Goal: Transaction & Acquisition: Purchase product/service

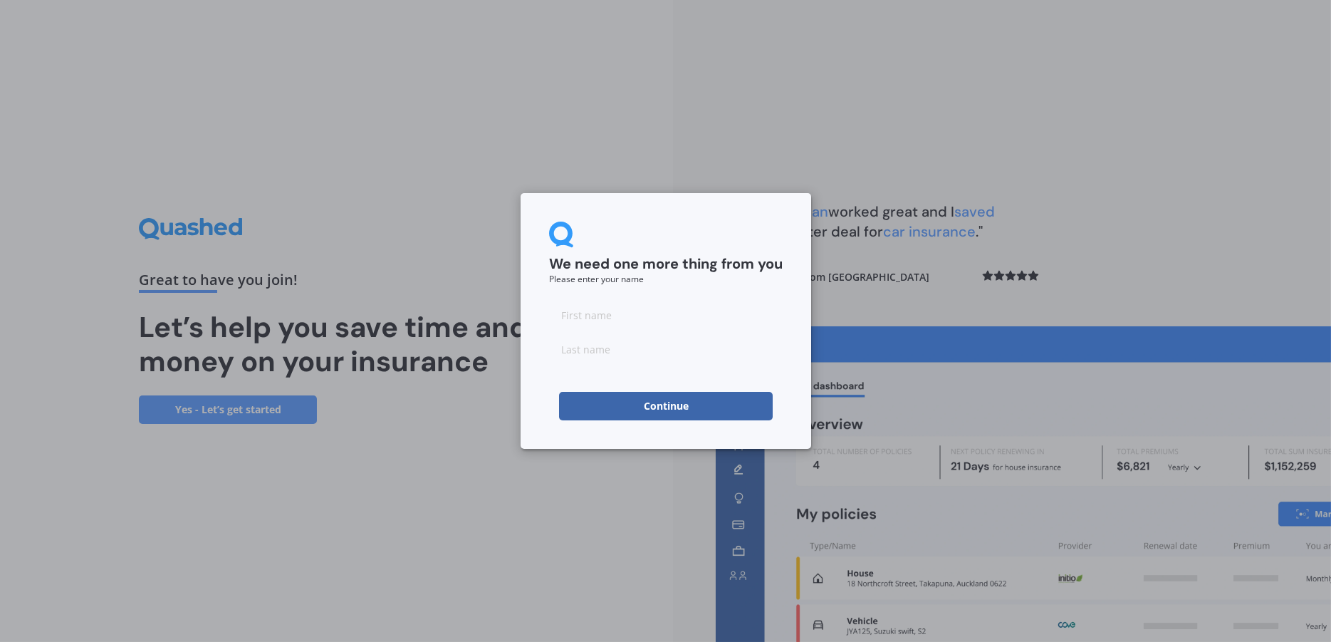
click at [603, 321] on input at bounding box center [666, 315] width 234 height 28
type input "Babs"
click at [606, 336] on input at bounding box center [666, 349] width 234 height 28
type input "Cradock"
click at [639, 406] on button "Continue" at bounding box center [666, 406] width 214 height 28
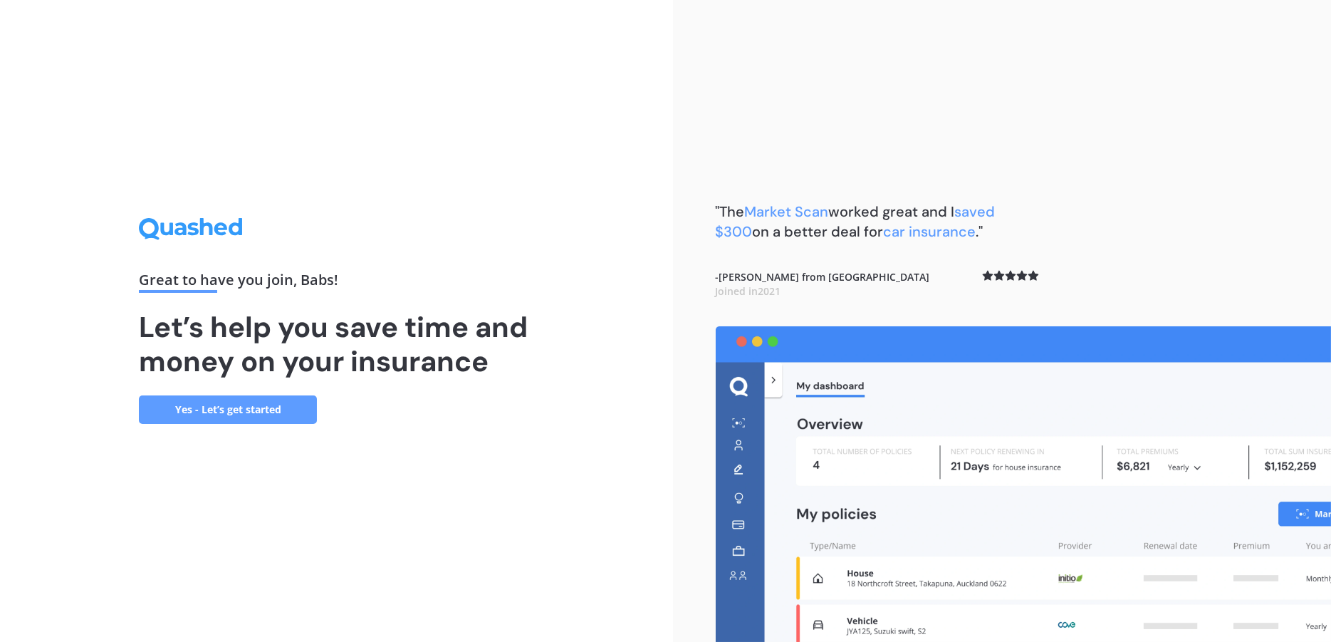
click at [297, 418] on link "Yes - Let’s get started" at bounding box center [228, 409] width 178 height 28
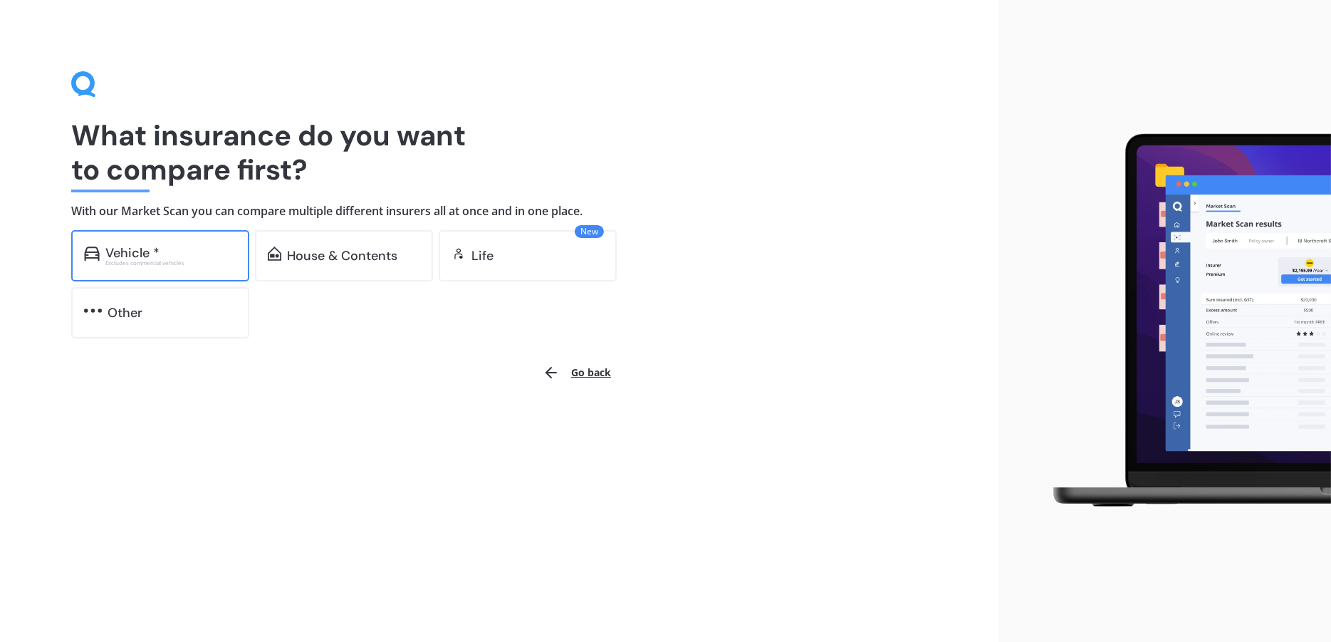
click at [97, 252] on img at bounding box center [92, 253] width 16 height 14
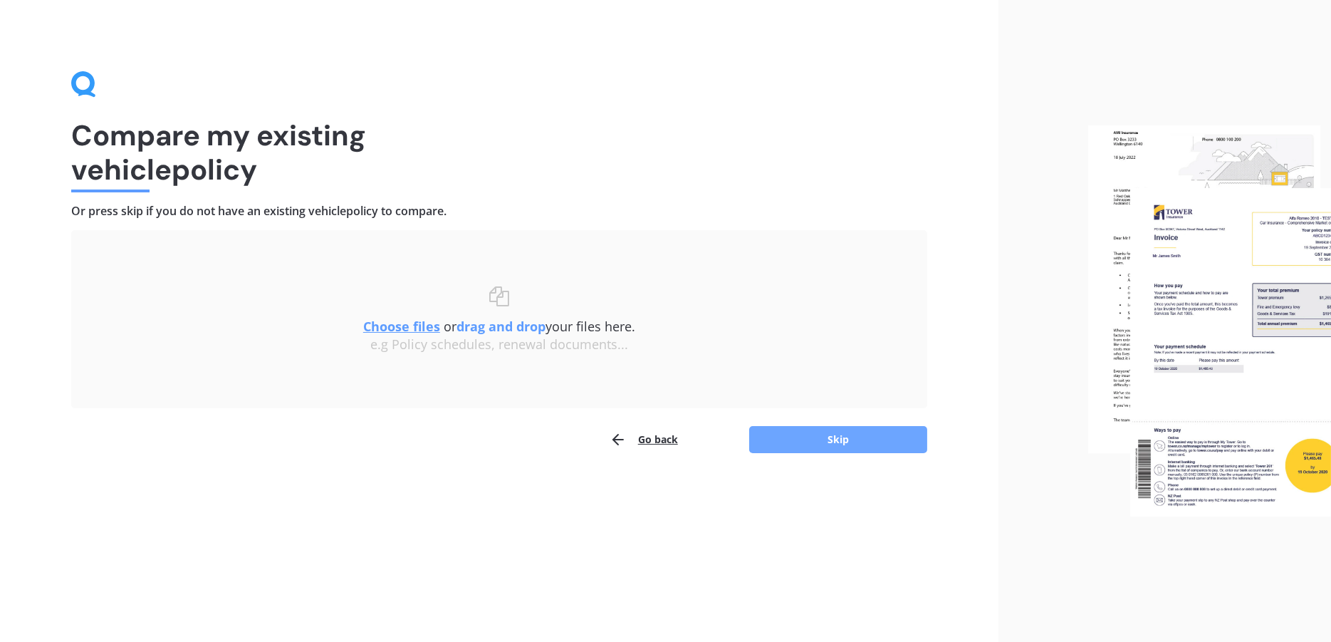
click at [827, 431] on button "Skip" at bounding box center [838, 439] width 178 height 27
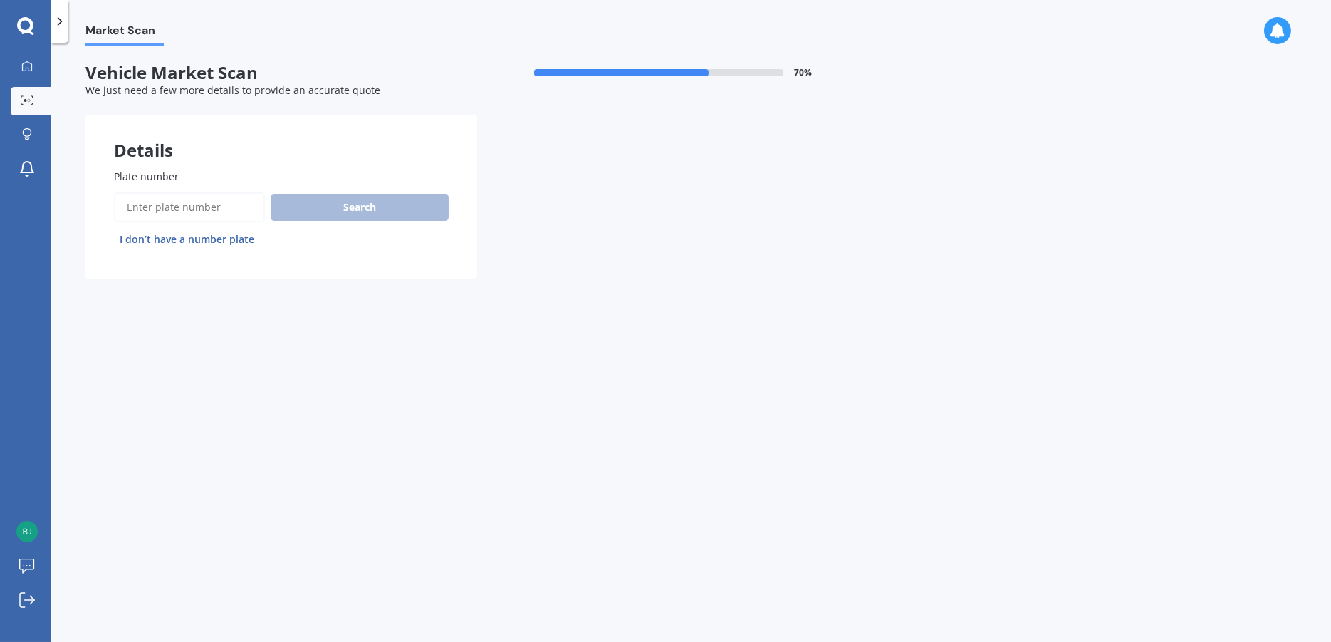
click at [167, 211] on input "Plate number" at bounding box center [189, 207] width 151 height 30
type input "GKH101"
click at [381, 199] on button "Search" at bounding box center [360, 207] width 178 height 27
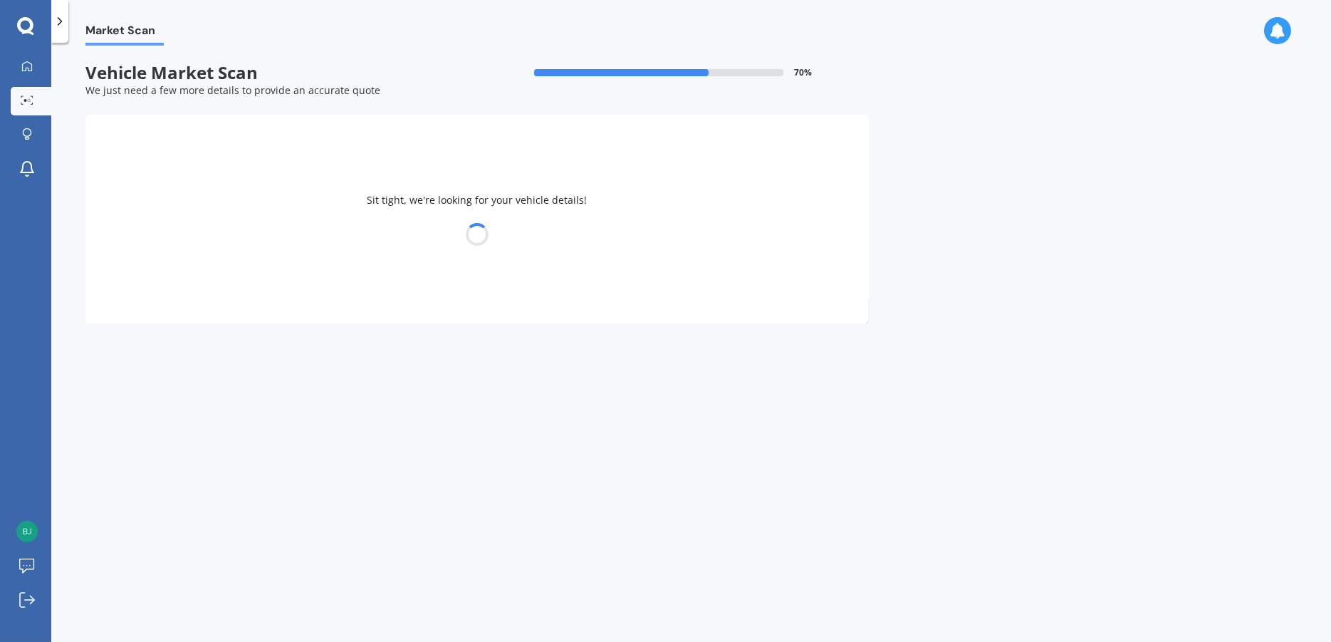
select select "FORD"
select select "FOCUS"
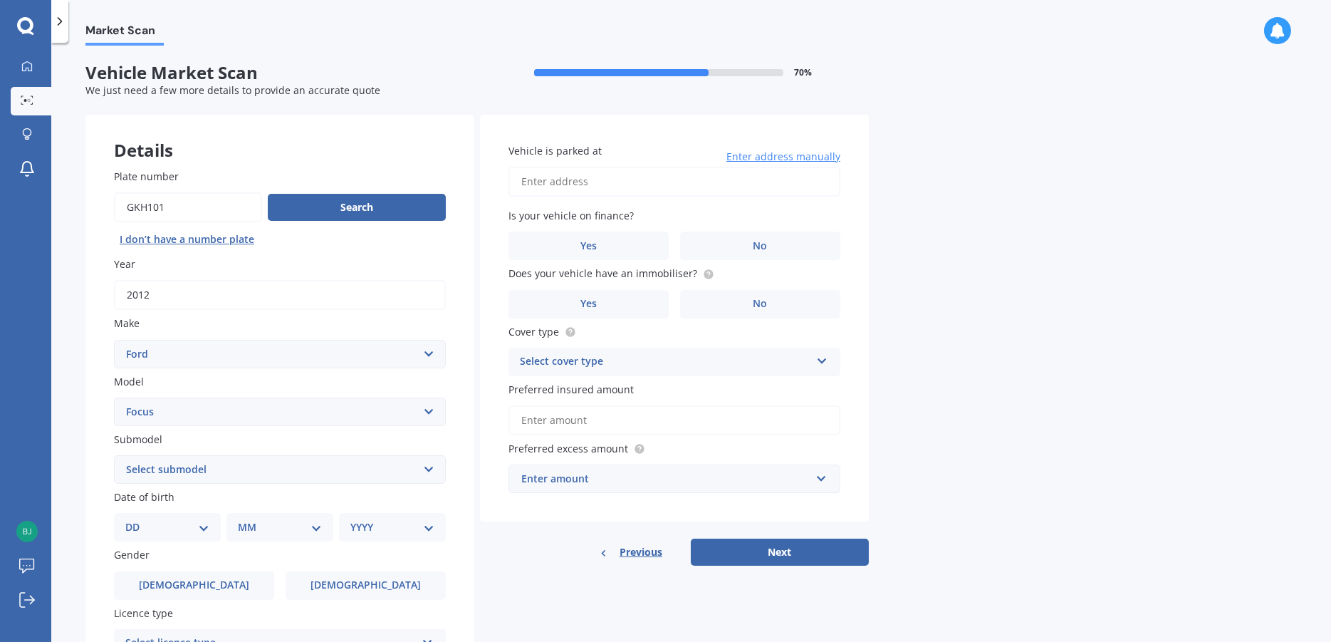
click at [192, 531] on select "DD 01 02 03 04 05 06 07 08 09 10 11 12 13 14 15 16 17 18 19 20 21 22 23 24 25 2…" at bounding box center [167, 527] width 84 height 16
select select "20"
click at [136, 521] on select "DD 01 02 03 04 05 06 07 08 09 10 11 12 13 14 15 16 17 18 19 20 21 22 23 24 25 2…" at bounding box center [167, 527] width 84 height 16
click at [266, 534] on select "MM 01 02 03 04 05 06 07 08 09 10 11 12" at bounding box center [283, 527] width 78 height 16
select select "06"
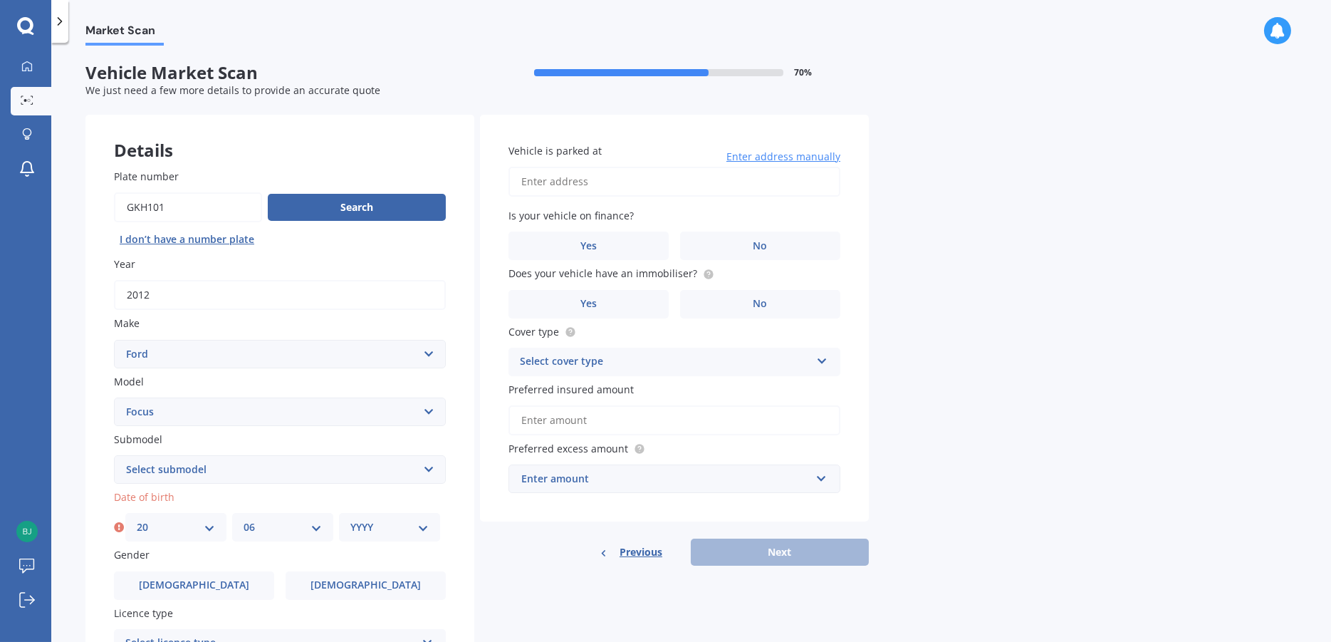
click at [244, 521] on select "MM 01 02 03 04 05 06 07 08 09 10 11 12" at bounding box center [283, 527] width 78 height 16
click at [374, 527] on select "YYYY 2025 2024 2023 2022 2021 2020 2019 2018 2017 2016 2015 2014 2013 2012 2011…" at bounding box center [389, 527] width 78 height 16
select select "2009"
click at [350, 521] on select "YYYY 2025 2024 2023 2022 2021 2020 2019 2018 2017 2016 2015 2014 2013 2012 2011…" at bounding box center [389, 527] width 78 height 16
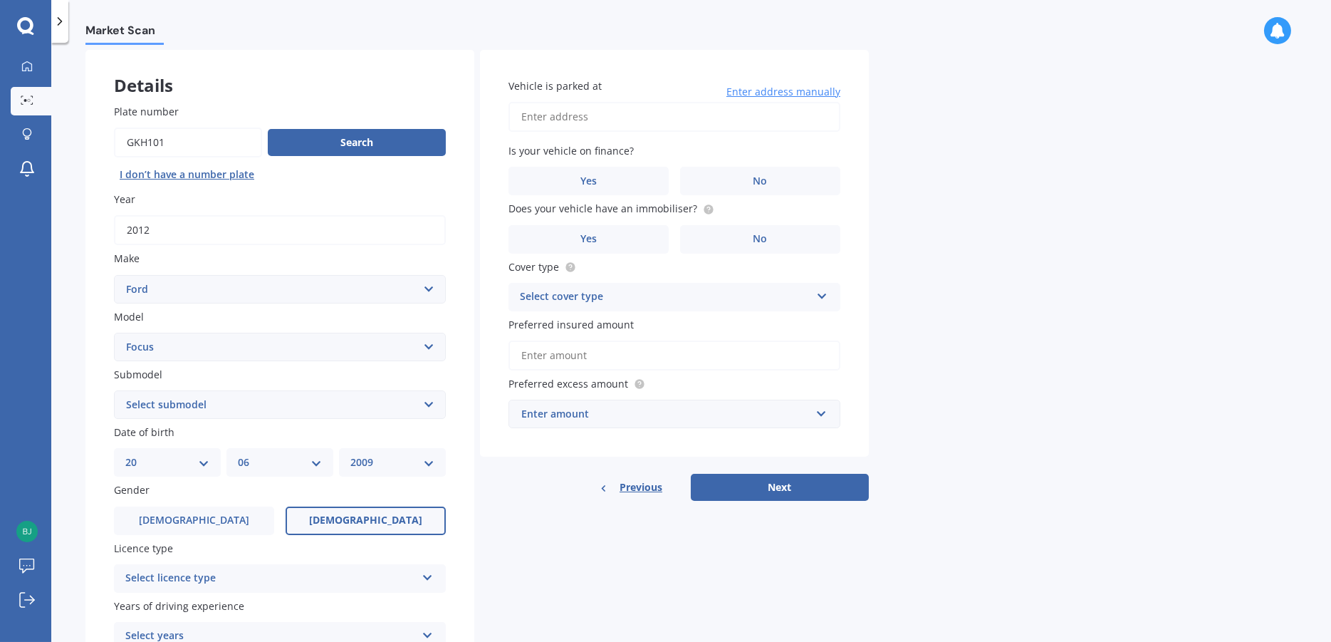
scroll to position [142, 0]
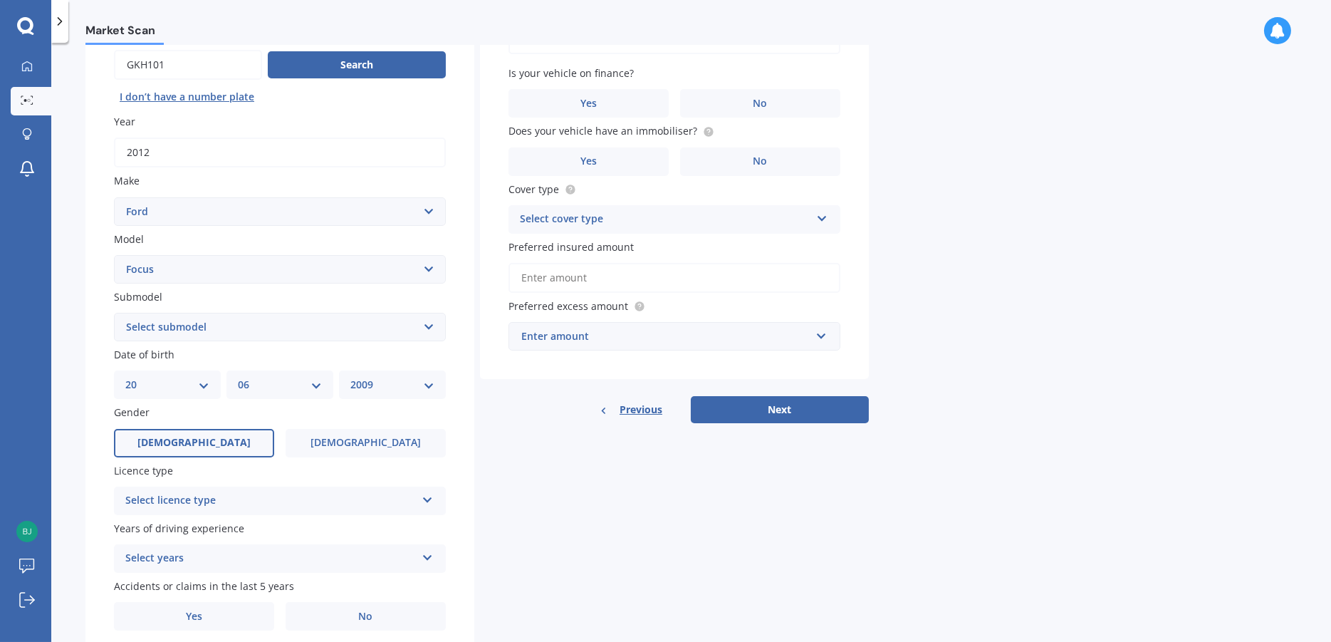
click at [196, 446] on span "Male" at bounding box center [193, 443] width 113 height 12
click at [0, 0] on input "Male" at bounding box center [0, 0] width 0 height 0
click at [229, 504] on div "Select licence type" at bounding box center [270, 500] width 291 height 17
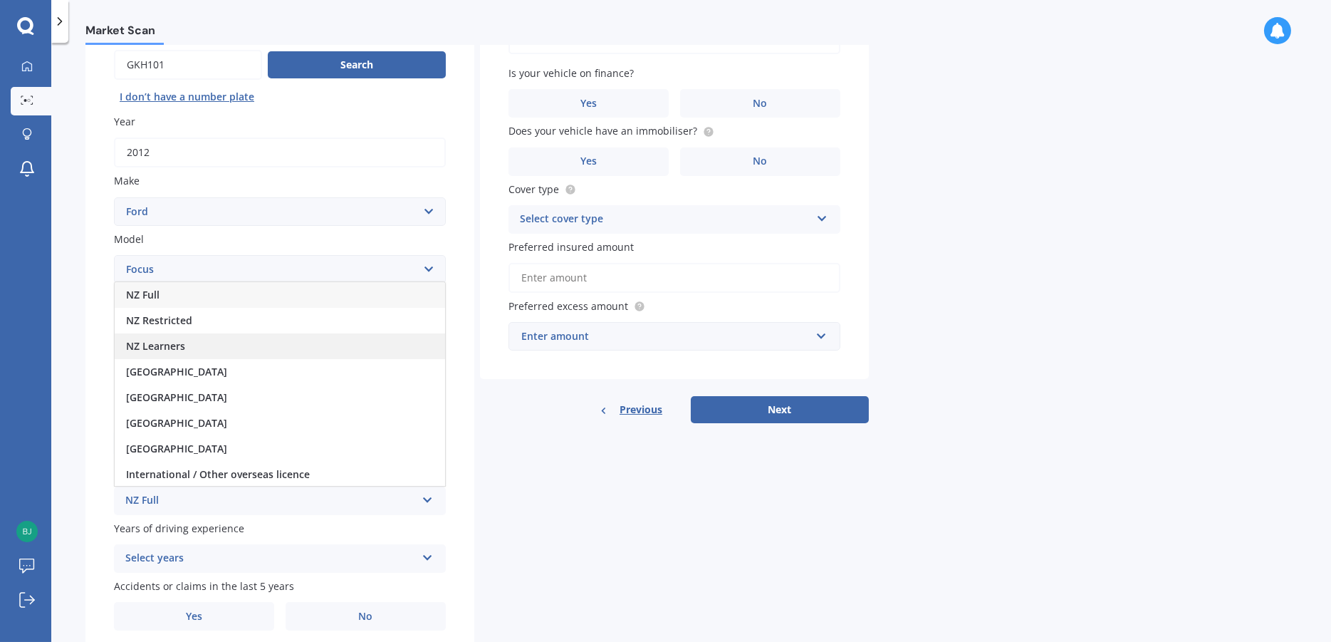
click at [214, 353] on div "NZ Learners" at bounding box center [280, 346] width 331 height 26
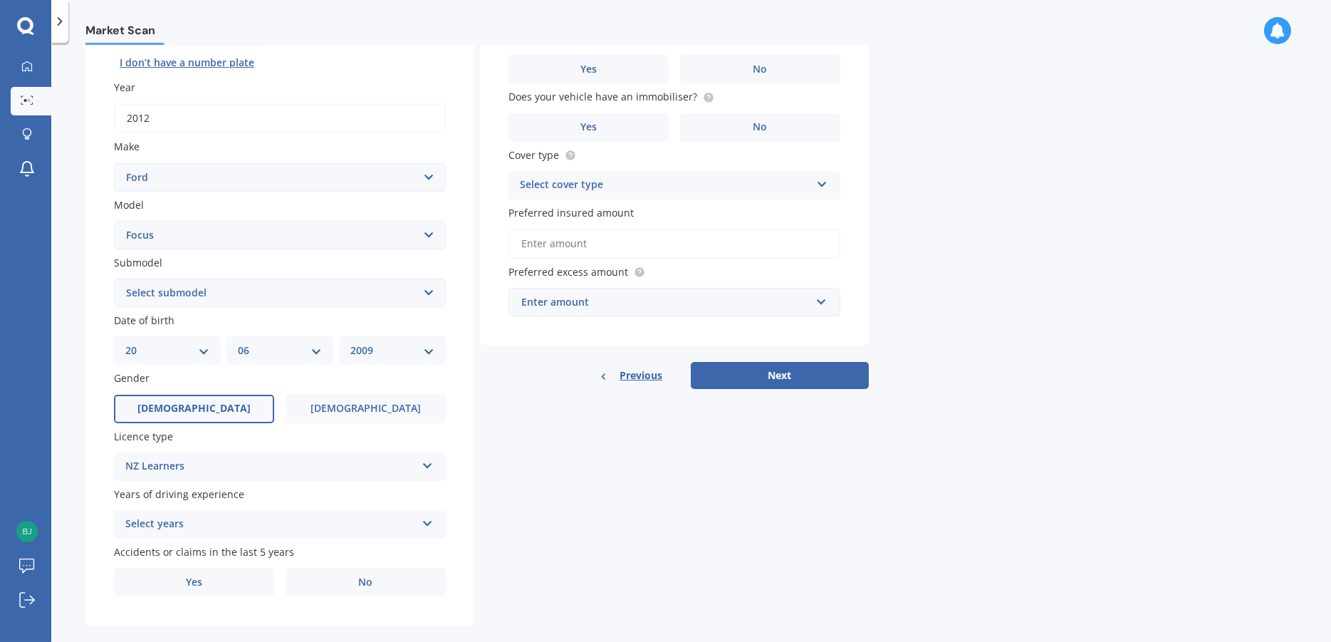
scroll to position [200, 0]
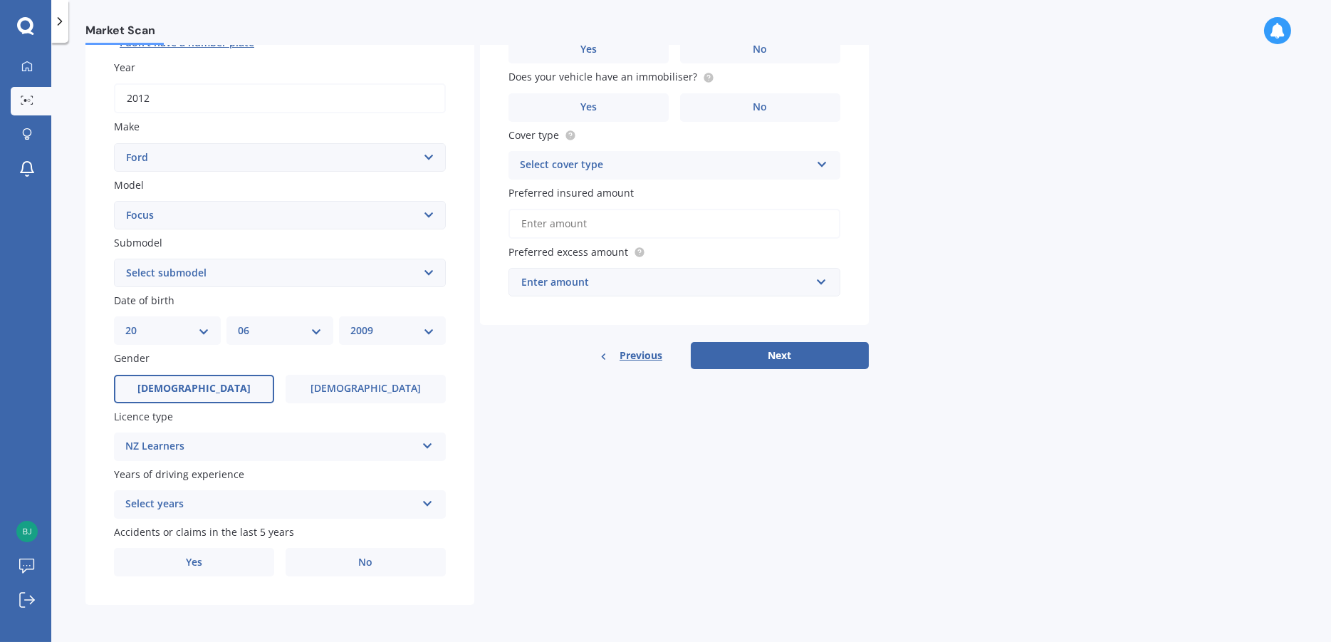
click at [319, 506] on div "Select years" at bounding box center [270, 504] width 291 height 17
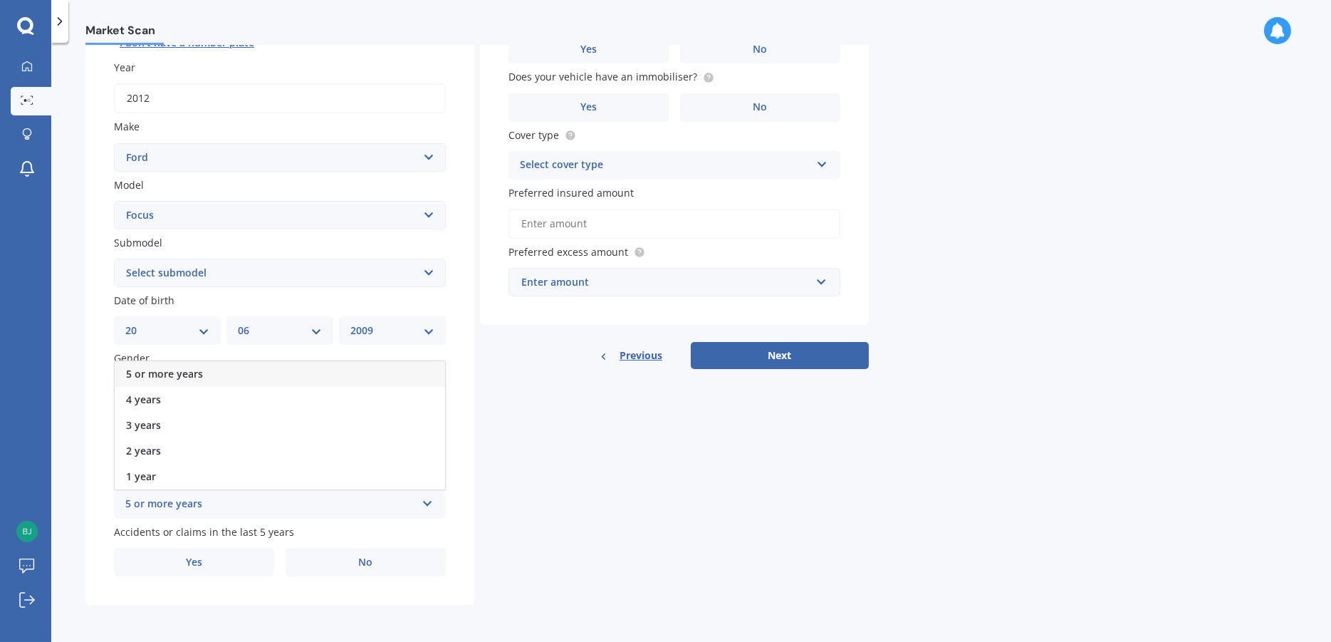
click at [555, 504] on div "Details Plate number Search I don’t have a number plate Year 2012 Make Select m…" at bounding box center [477, 261] width 784 height 687
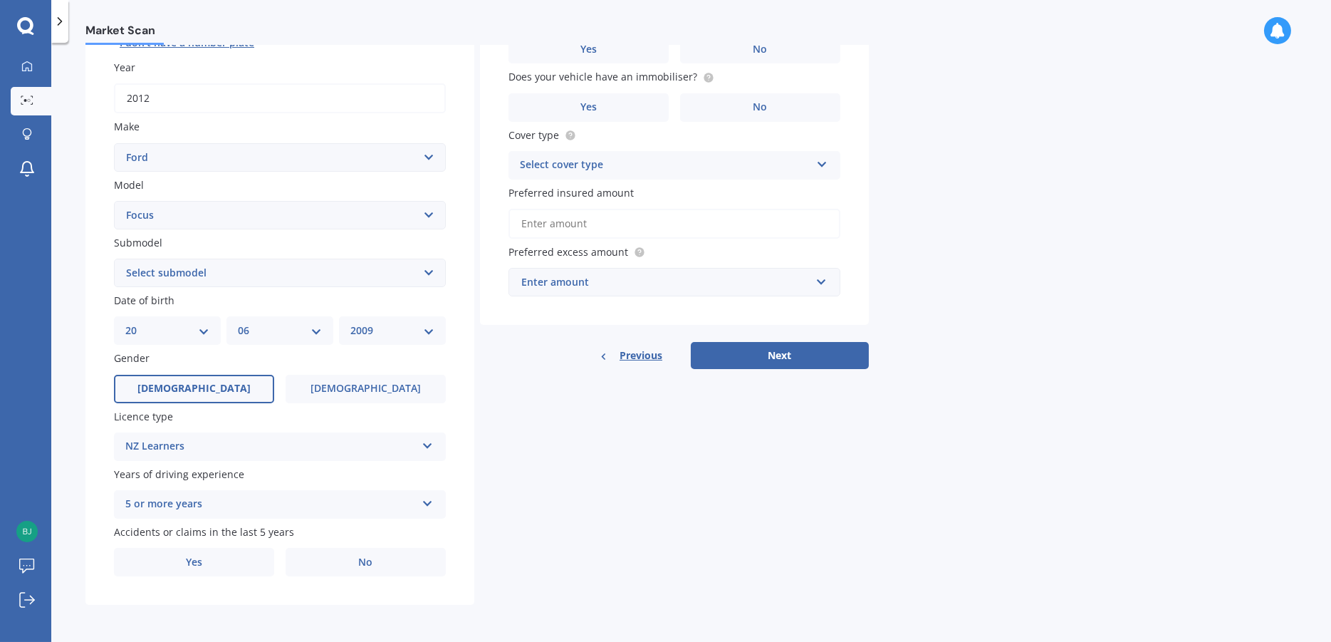
click at [331, 494] on div "5 or more years 5 or more years 4 years 3 years 2 years 1 year" at bounding box center [280, 504] width 332 height 28
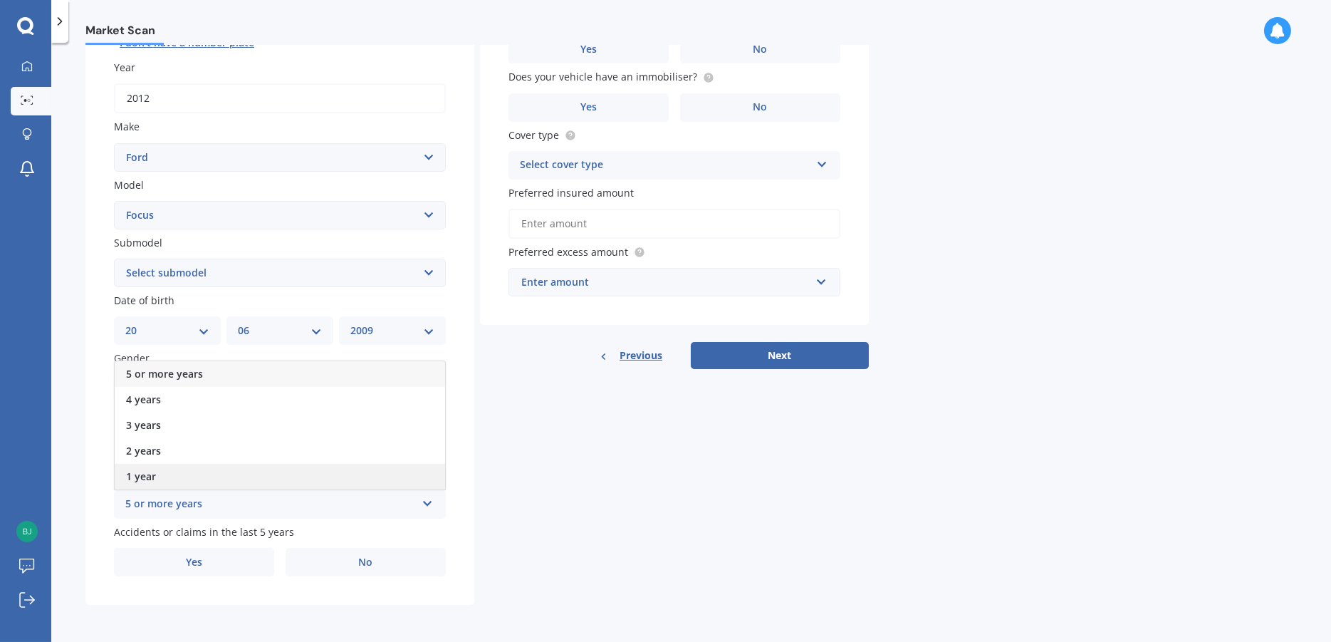
click at [251, 479] on div "1 year" at bounding box center [280, 477] width 331 height 26
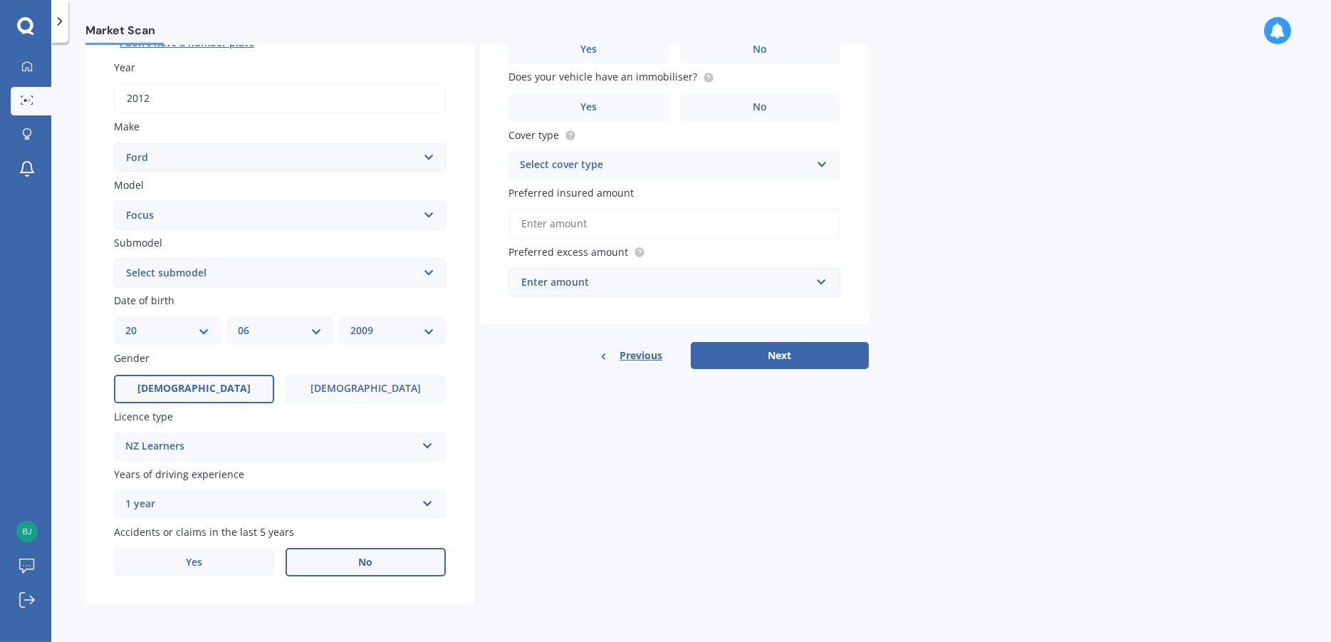
click at [377, 568] on label "No" at bounding box center [366, 562] width 160 height 28
click at [0, 0] on input "No" at bounding box center [0, 0] width 0 height 0
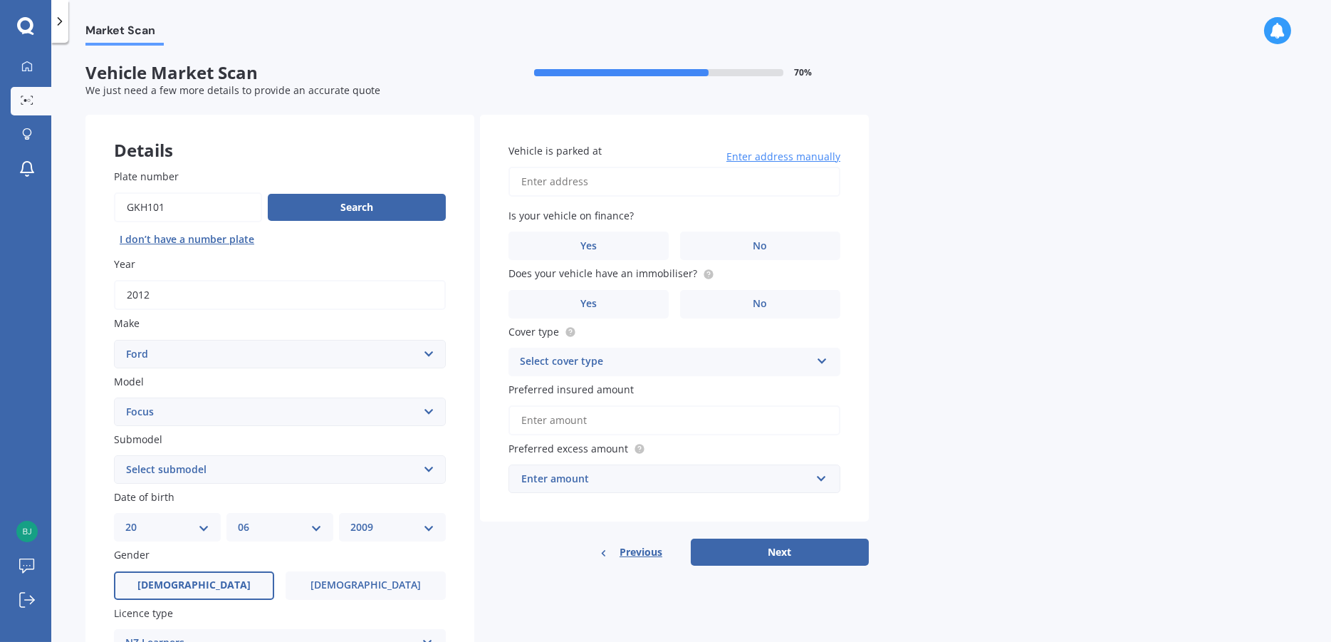
click at [539, 172] on input "Vehicle is parked at" at bounding box center [675, 182] width 332 height 30
type input "70 Cox Street, Geraldine 7930"
click at [809, 246] on label "No" at bounding box center [760, 246] width 160 height 28
click at [0, 0] on input "No" at bounding box center [0, 0] width 0 height 0
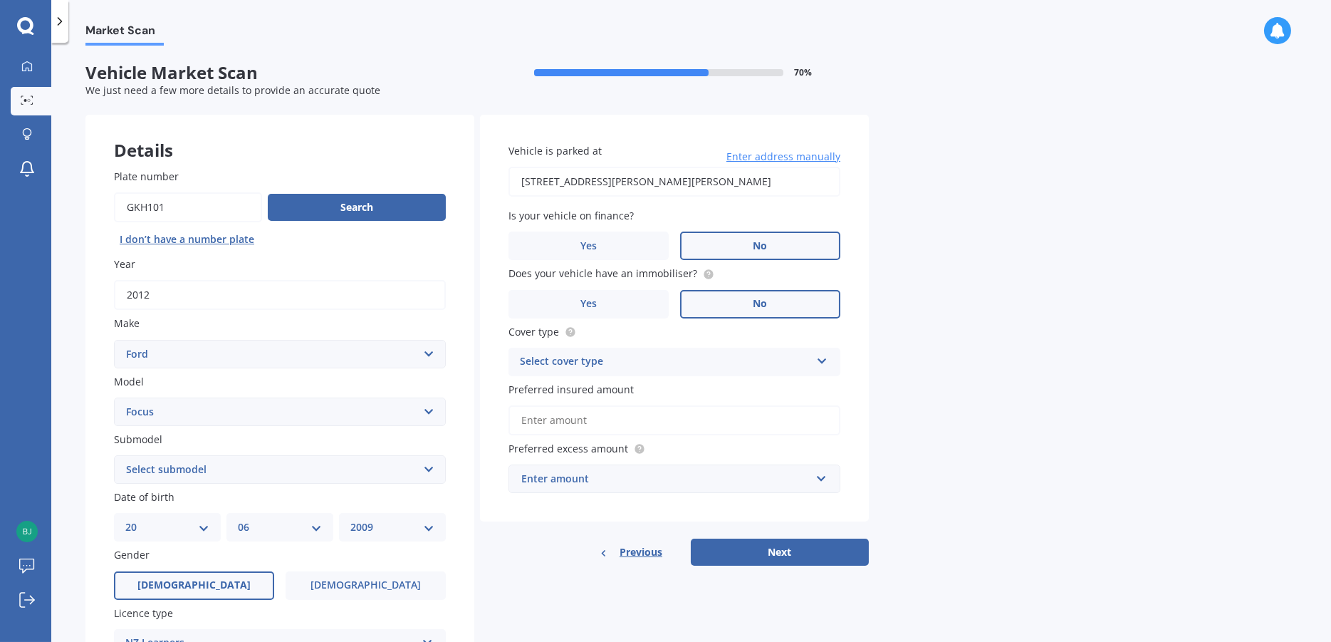
click at [799, 302] on label "No" at bounding box center [760, 304] width 160 height 28
click at [0, 0] on input "No" at bounding box center [0, 0] width 0 height 0
click at [802, 352] on div "Select cover type Comprehensive Third Party, Fire & Theft Third Party" at bounding box center [675, 362] width 332 height 28
click at [742, 395] on div "Comprehensive" at bounding box center [674, 390] width 331 height 26
click at [707, 432] on input "Preferred insured amount" at bounding box center [675, 420] width 332 height 30
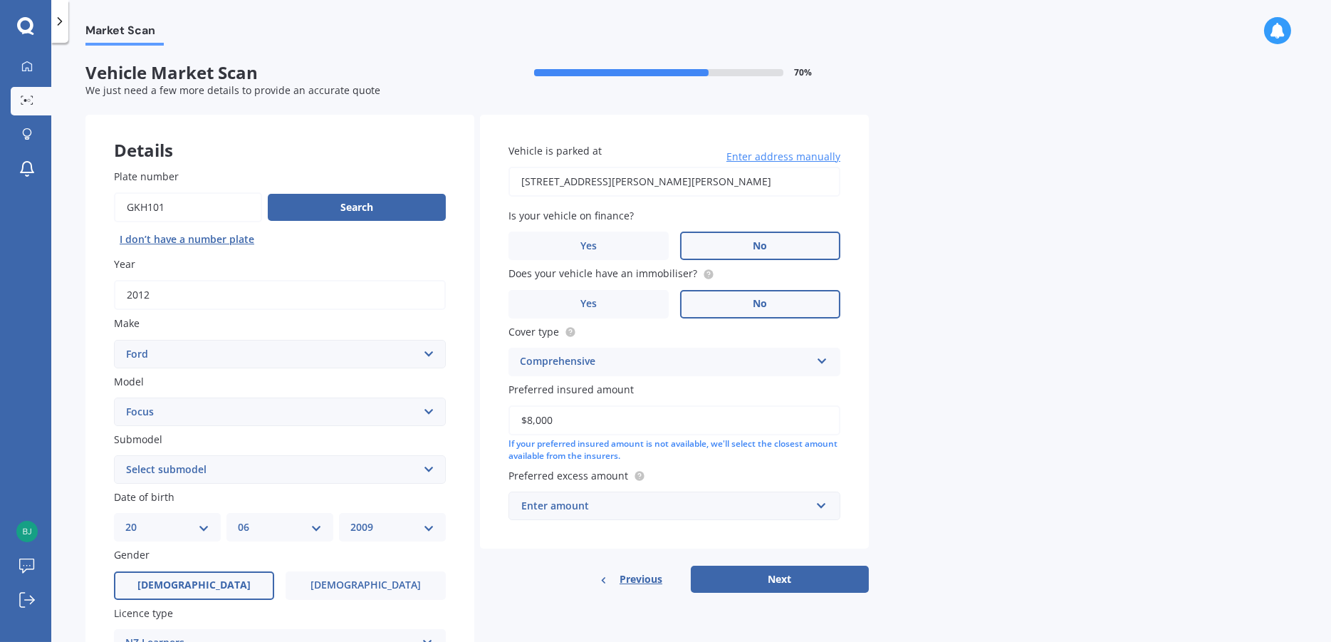
type input "$8,000"
click at [997, 450] on div "Market Scan Vehicle Market Scan 70 % We just need a few more details to provide…" at bounding box center [691, 345] width 1280 height 599
click at [675, 506] on div "Enter amount" at bounding box center [665, 506] width 289 height 16
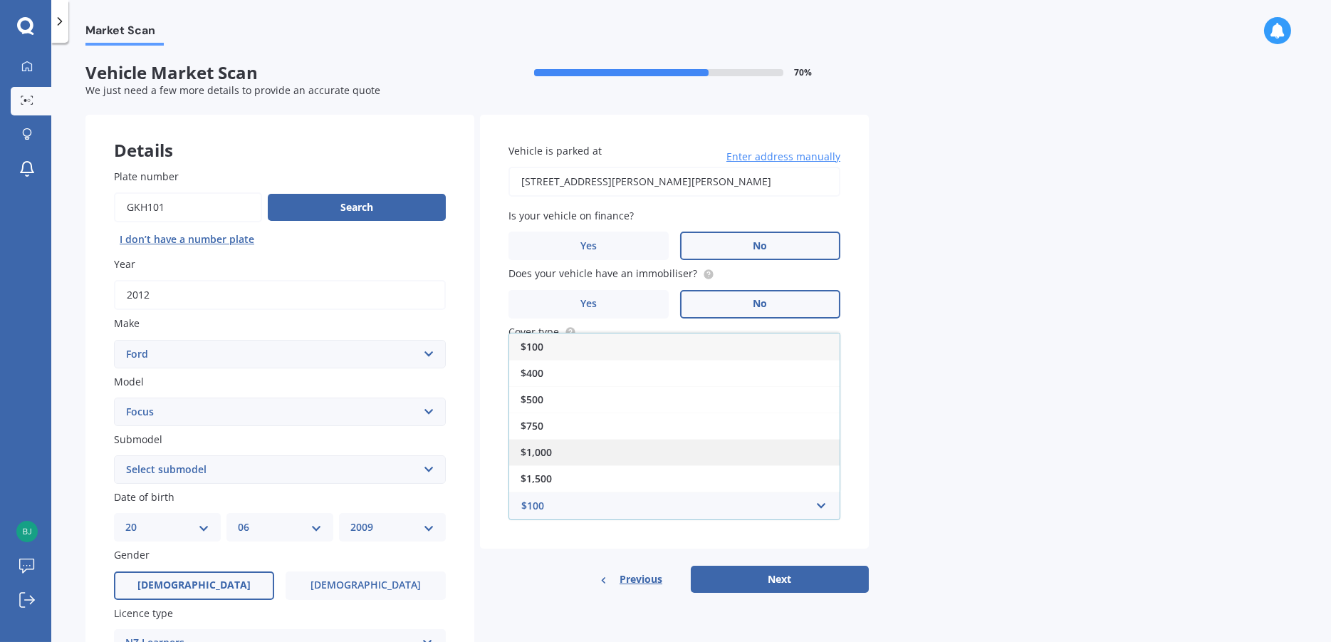
click at [653, 456] on div "$1,000" at bounding box center [674, 452] width 331 height 26
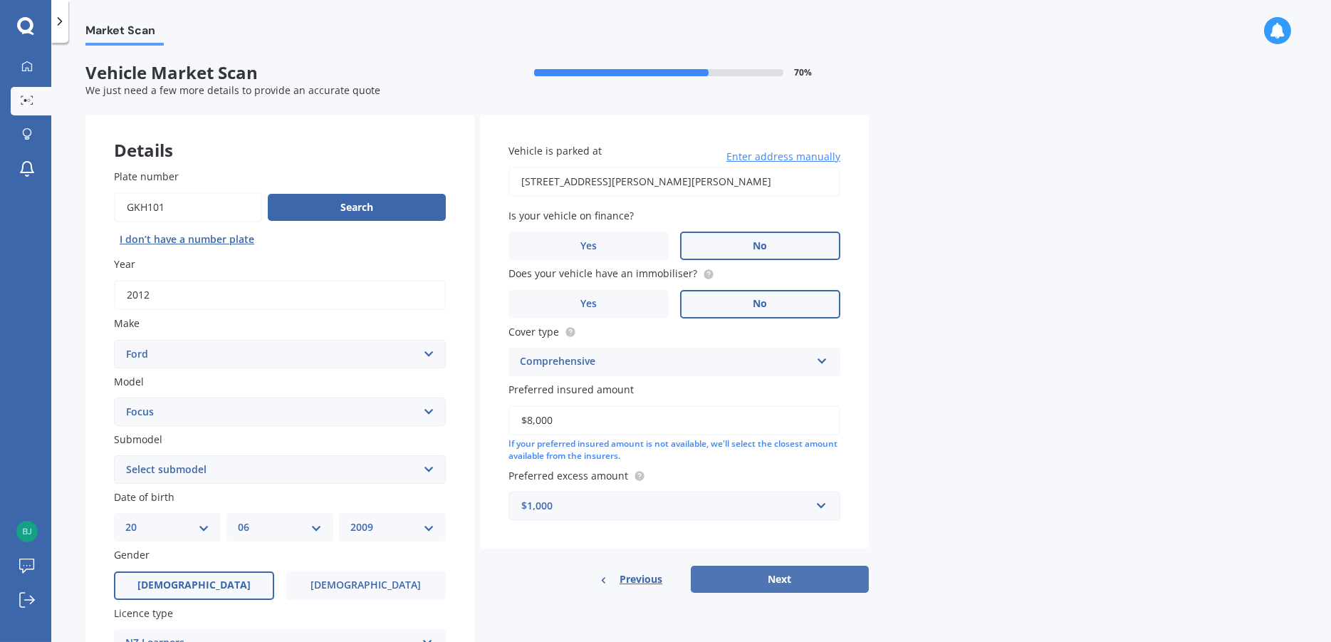
click at [786, 586] on button "Next" at bounding box center [780, 579] width 178 height 27
click at [370, 475] on select "Select submodel (All other) 1.8 TDCi Turbo Diesel Wagon 2.0 Petrol Wagon Ambien…" at bounding box center [280, 469] width 332 height 28
select select "TREND HATCH 2.0"
click at [114, 457] on select "Select submodel (All other) 1.8 TDCi Turbo Diesel Wagon 2.0 Petrol Wagon Ambien…" at bounding box center [280, 469] width 332 height 28
click at [775, 593] on button "Next" at bounding box center [780, 579] width 178 height 27
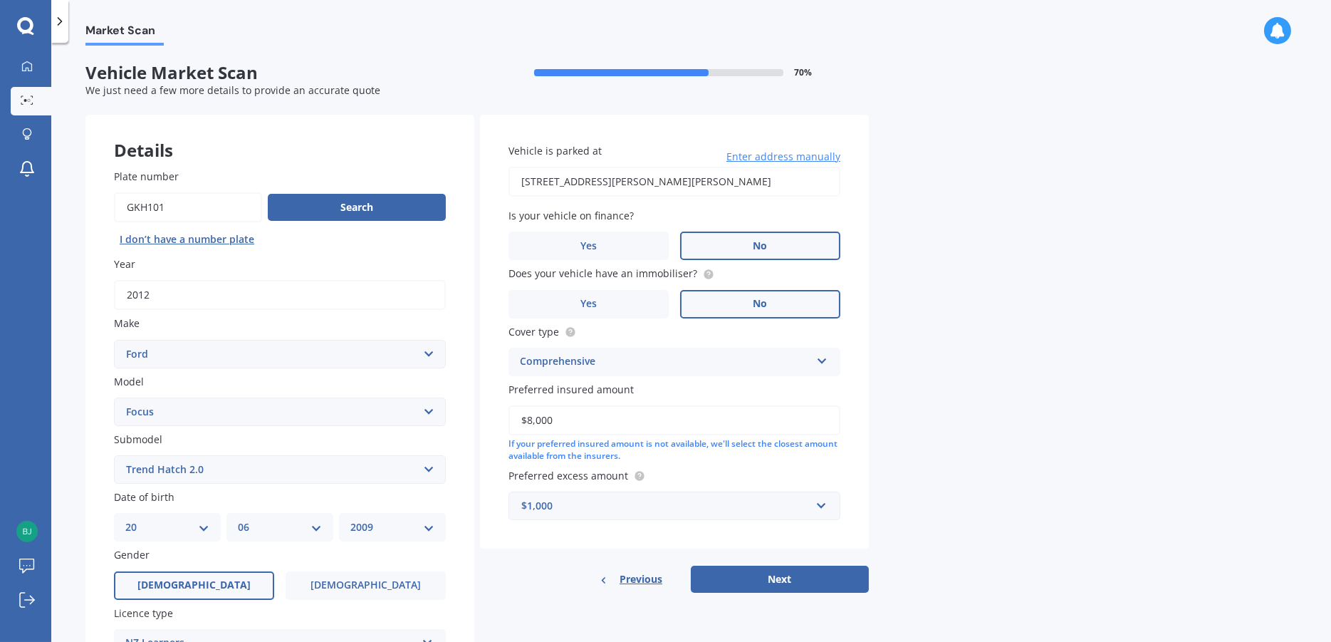
select select "20"
select select "06"
select select "2009"
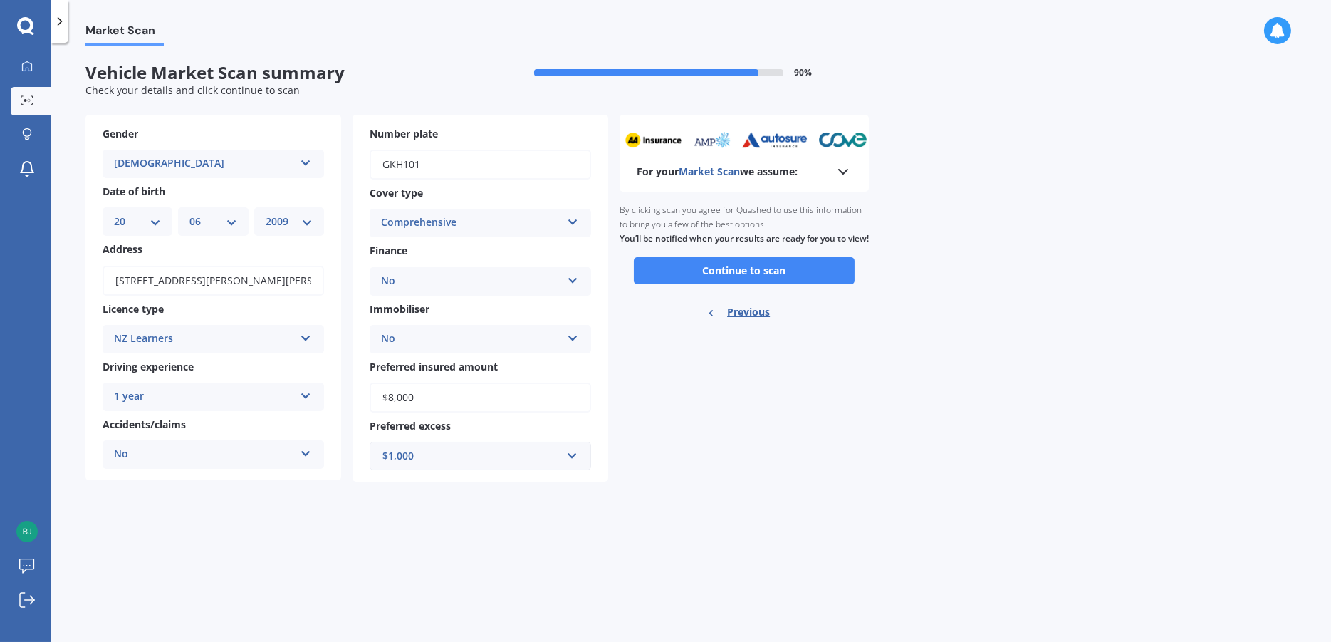
click at [774, 584] on div "Market Scan Vehicle Market Scan summary 90 % Check your details and click conti…" at bounding box center [691, 345] width 1280 height 599
click at [799, 284] on button "Continue to scan" at bounding box center [744, 270] width 221 height 27
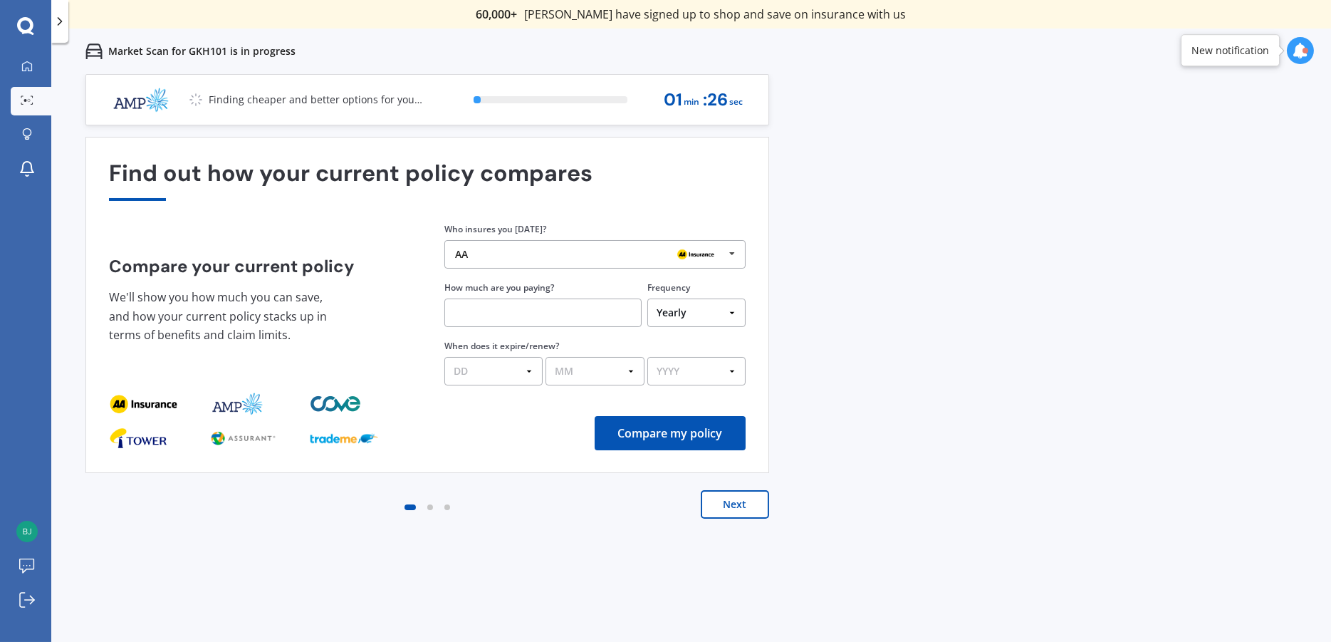
click at [572, 315] on input "text" at bounding box center [543, 312] width 197 height 28
type input "$1,577.81"
click at [526, 375] on select "DD 01 02 03 04 05 06 07 08 09 10 11 12 13 14 15 16 17 18 19 20 21 22 23 24 25 2…" at bounding box center [494, 371] width 98 height 28
click at [633, 368] on select "MM 01 02 03 04 05 06 07 08 09 10 11 12" at bounding box center [595, 371] width 98 height 28
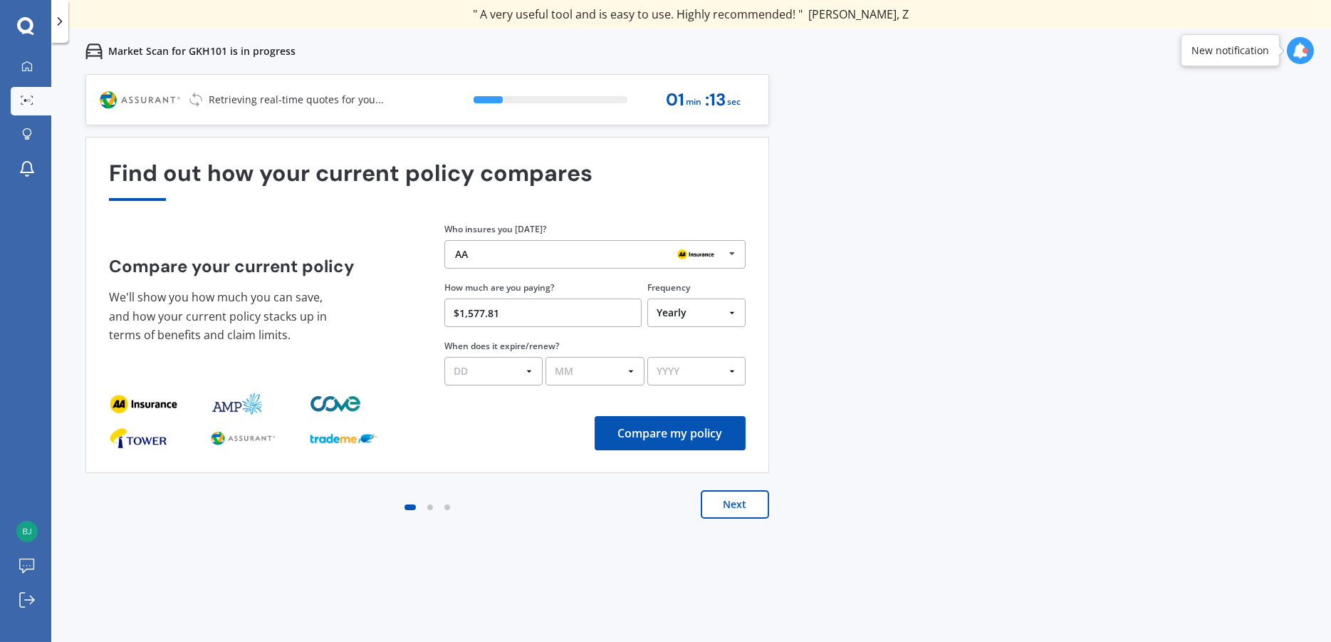
click at [497, 368] on select "DD 01 02 03 04 05 06 07 08 09 10 11 12 13 14 15 16 17 18 19 20 21 22 23 24 25 2…" at bounding box center [494, 371] width 98 height 28
click at [691, 435] on button "Compare my policy" at bounding box center [670, 433] width 151 height 34
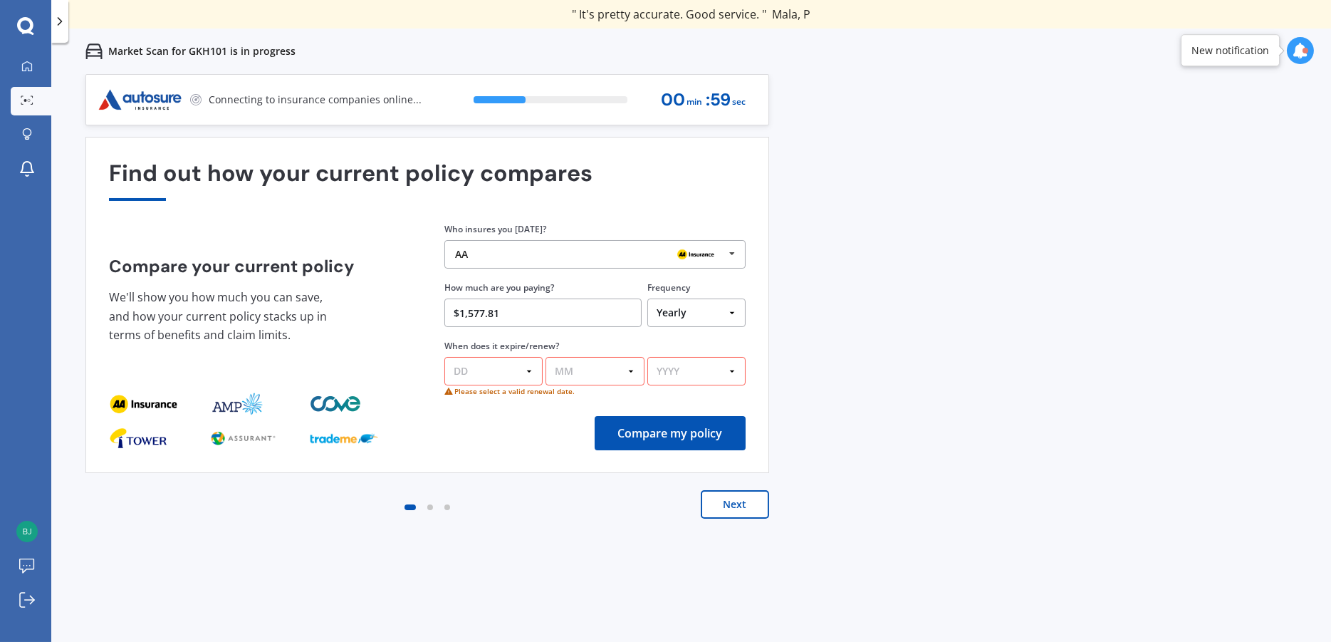
click at [489, 375] on select "DD 01 02 03 04 05 06 07 08 09 10 11 12 13 14 15 16 17 18 19 20 21 22 23 24 25 2…" at bounding box center [494, 371] width 98 height 28
select select "14"
click at [445, 358] on select "DD 01 02 03 04 05 06 07 08 09 10 11 12 13 14 15 16 17 18 19 20 21 22 23 24 25 2…" at bounding box center [494, 371] width 98 height 28
click at [597, 388] on div "Find out how your current policy compares Compare your current policy We'll sho…" at bounding box center [427, 304] width 637 height 289
click at [598, 370] on select "MM 01 02 03 04 05 06 07 08 09 10 11 12" at bounding box center [595, 371] width 98 height 28
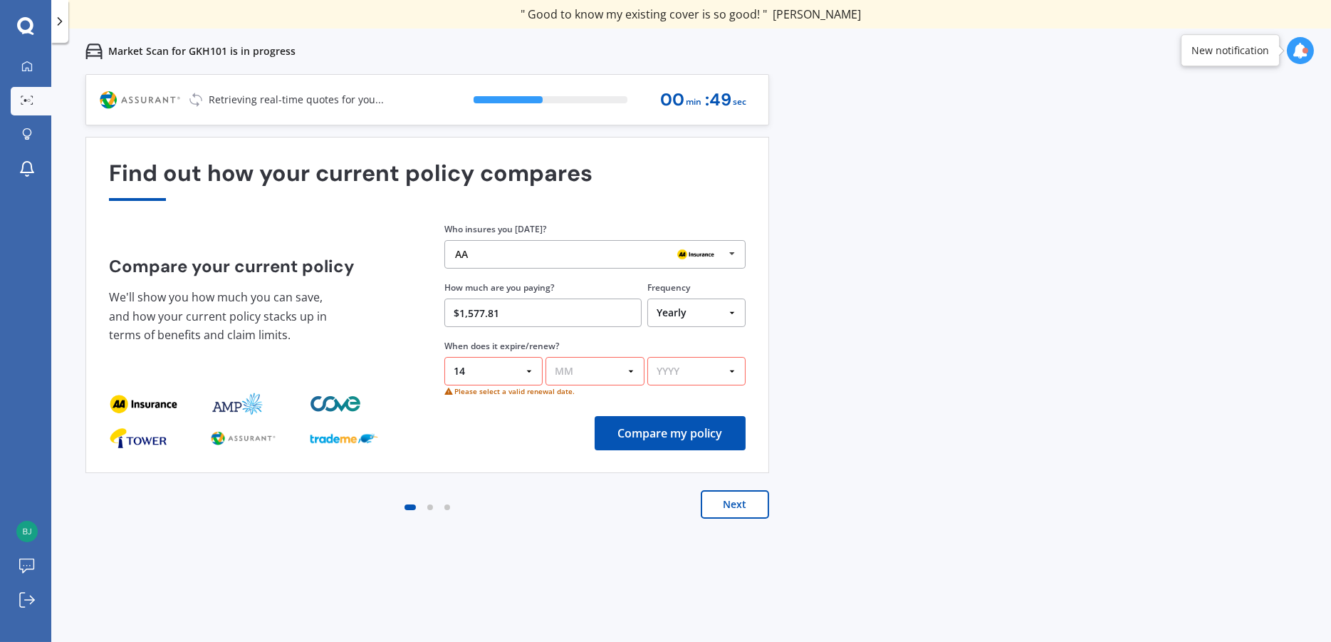
select select "06"
click at [546, 358] on select "MM 01 02 03 04 05 06 07 08 09 10 11 12" at bounding box center [595, 371] width 98 height 28
click at [708, 366] on select "YYYY 2026 2025 2024" at bounding box center [697, 371] width 98 height 28
click at [524, 375] on select "DD 01 02 03 04 05 06 07 08 09 10 11 12 13 14 15 16 17 18 19 20 21 22 23 24 25 2…" at bounding box center [494, 371] width 98 height 28
click at [670, 375] on select "YYYY 2026 2025 2024" at bounding box center [697, 371] width 98 height 28
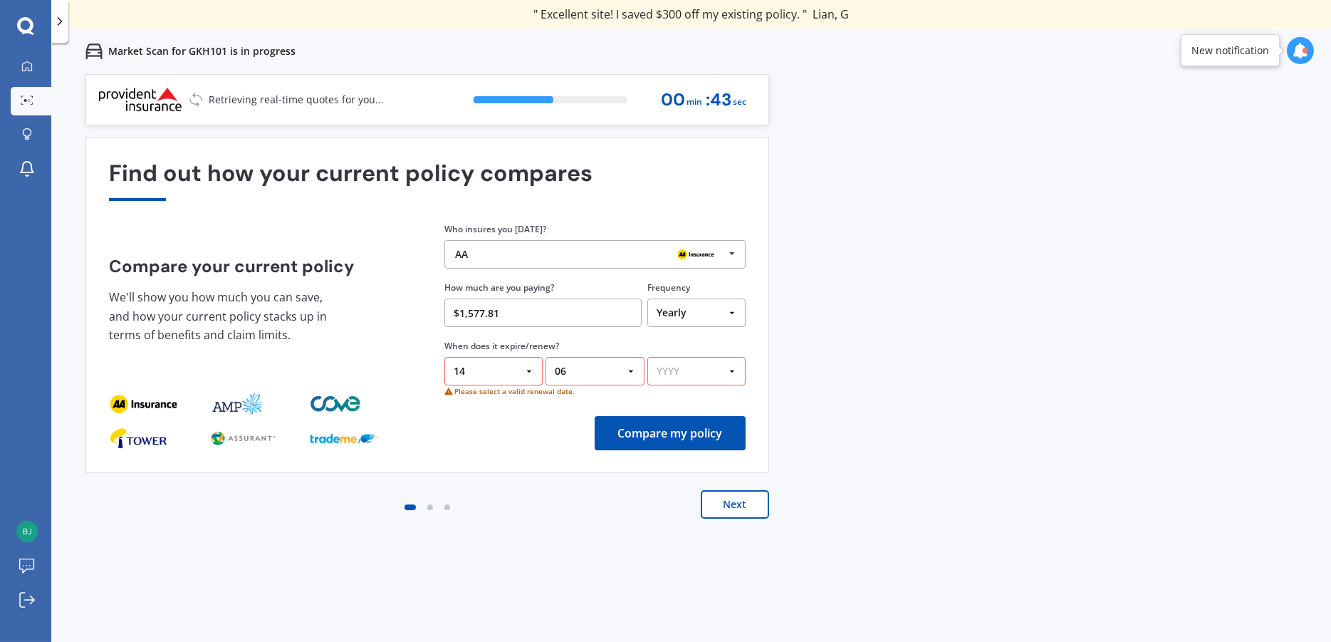
select select "2026"
click at [648, 358] on select "YYYY 2026 2025 2024" at bounding box center [697, 371] width 98 height 28
click at [679, 441] on button "Compare my policy" at bounding box center [670, 433] width 151 height 34
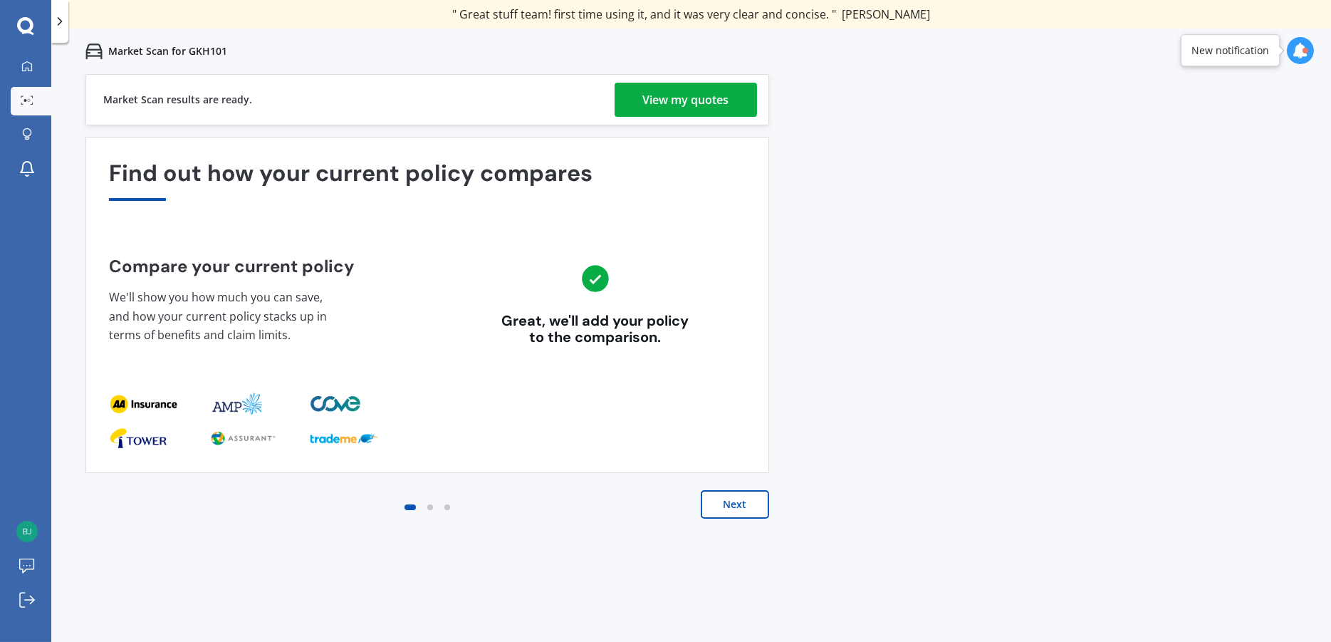
click at [722, 506] on button "Next" at bounding box center [735, 504] width 68 height 28
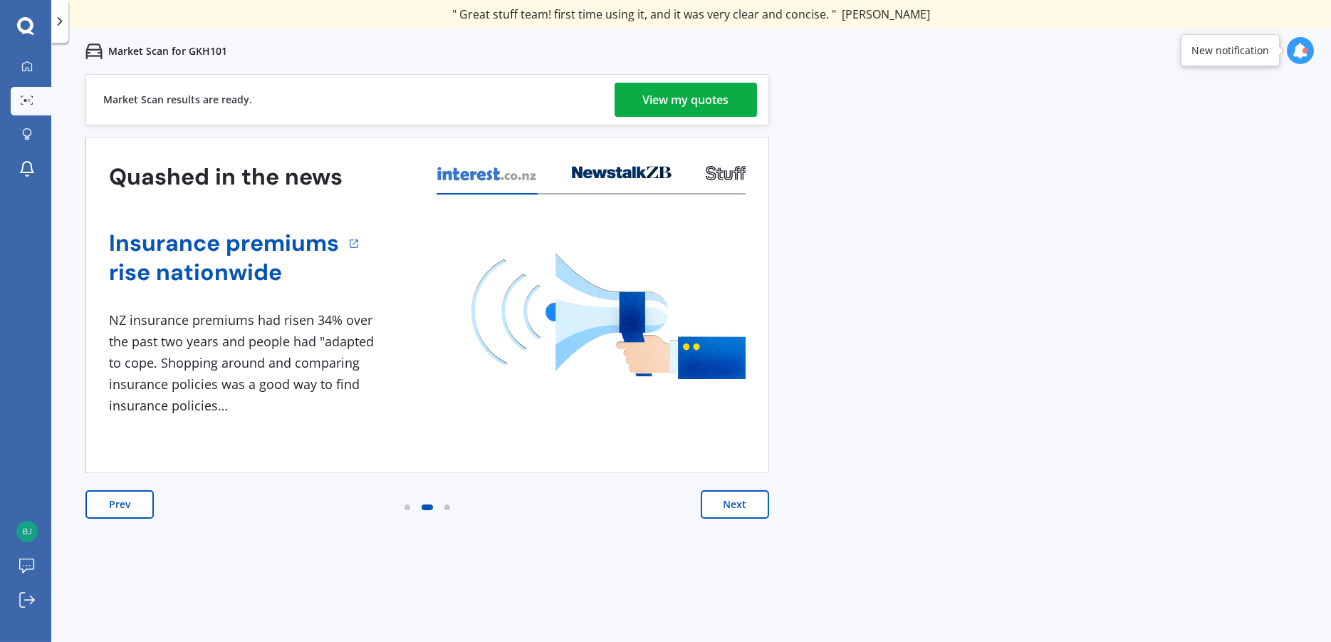
click at [758, 503] on button "Next" at bounding box center [735, 504] width 68 height 28
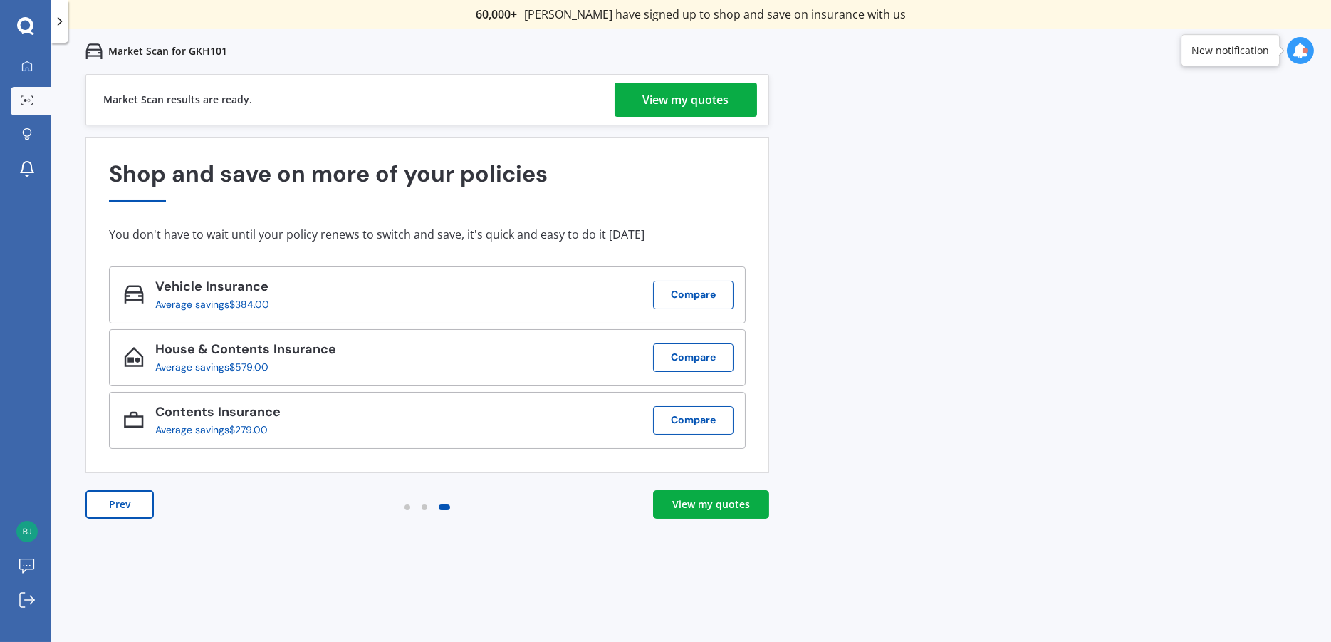
click at [758, 503] on link "View my quotes" at bounding box center [711, 504] width 116 height 28
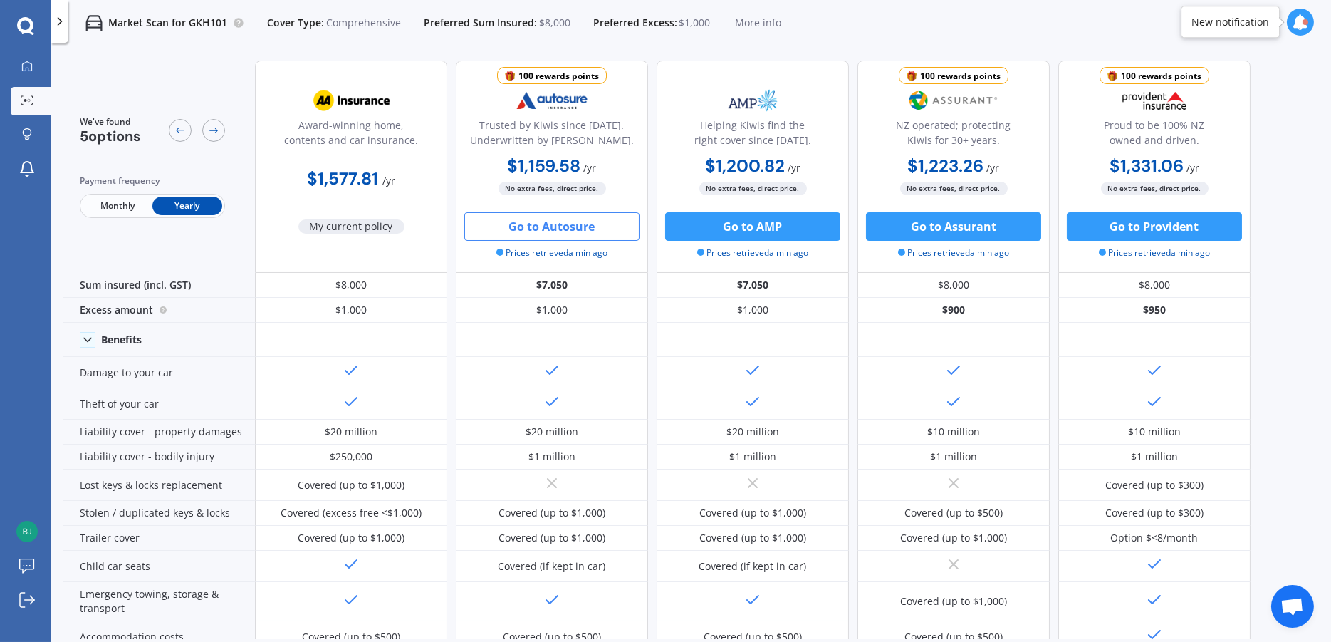
click at [555, 227] on button "Go to Autosure" at bounding box center [551, 226] width 175 height 28
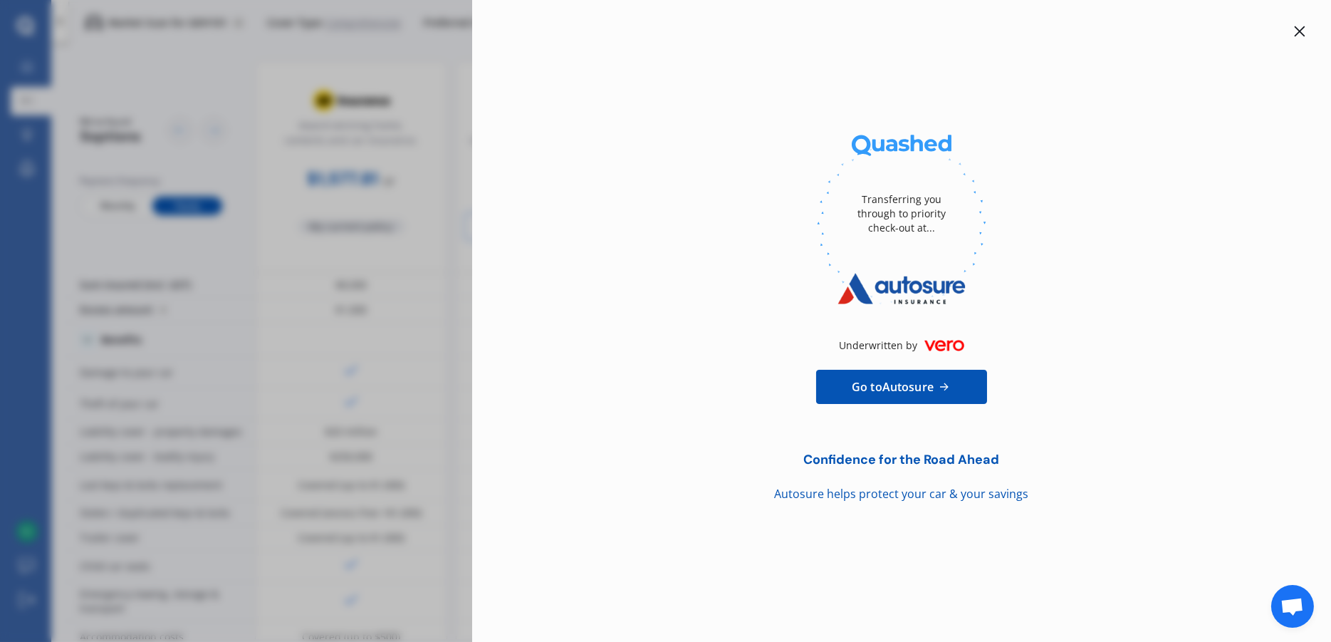
click at [285, 94] on div "Transferring you through to priority check-out at... Underwritten by Go to Auto…" at bounding box center [665, 321] width 1331 height 642
click at [1301, 32] on icon at bounding box center [1300, 31] width 11 height 11
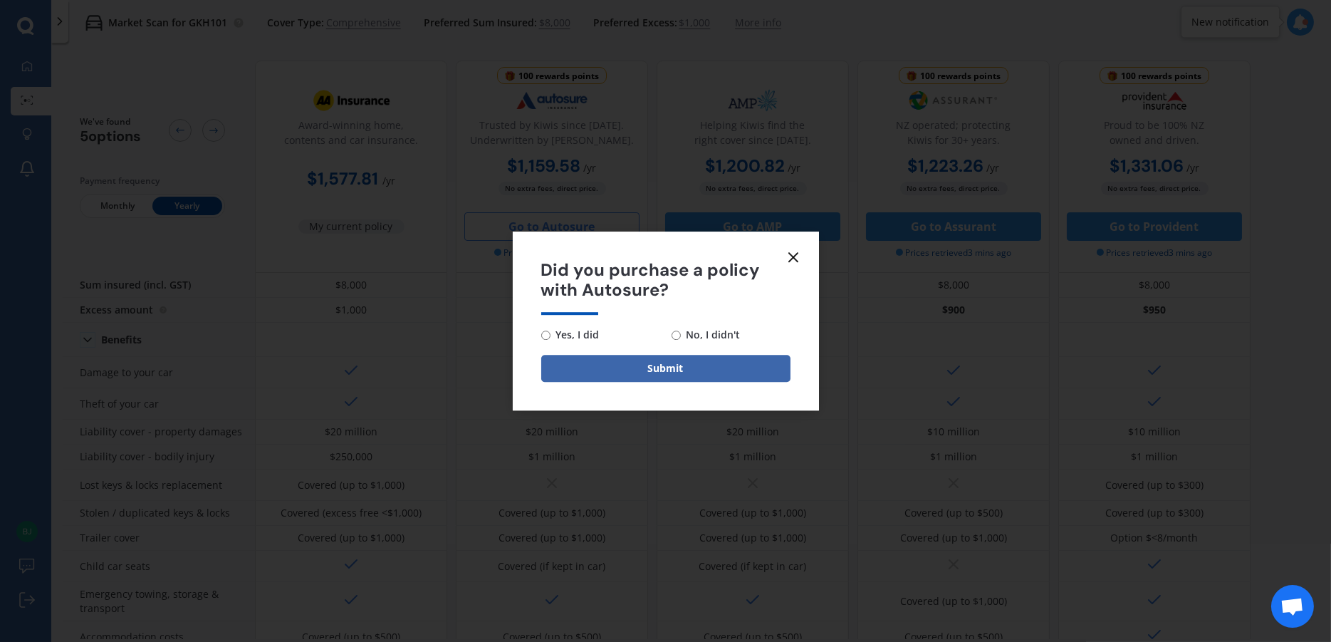
click at [715, 332] on span "No, I didn't" at bounding box center [711, 334] width 60 height 17
click at [681, 332] on input "No, I didn't" at bounding box center [676, 335] width 9 height 9
radio input "true"
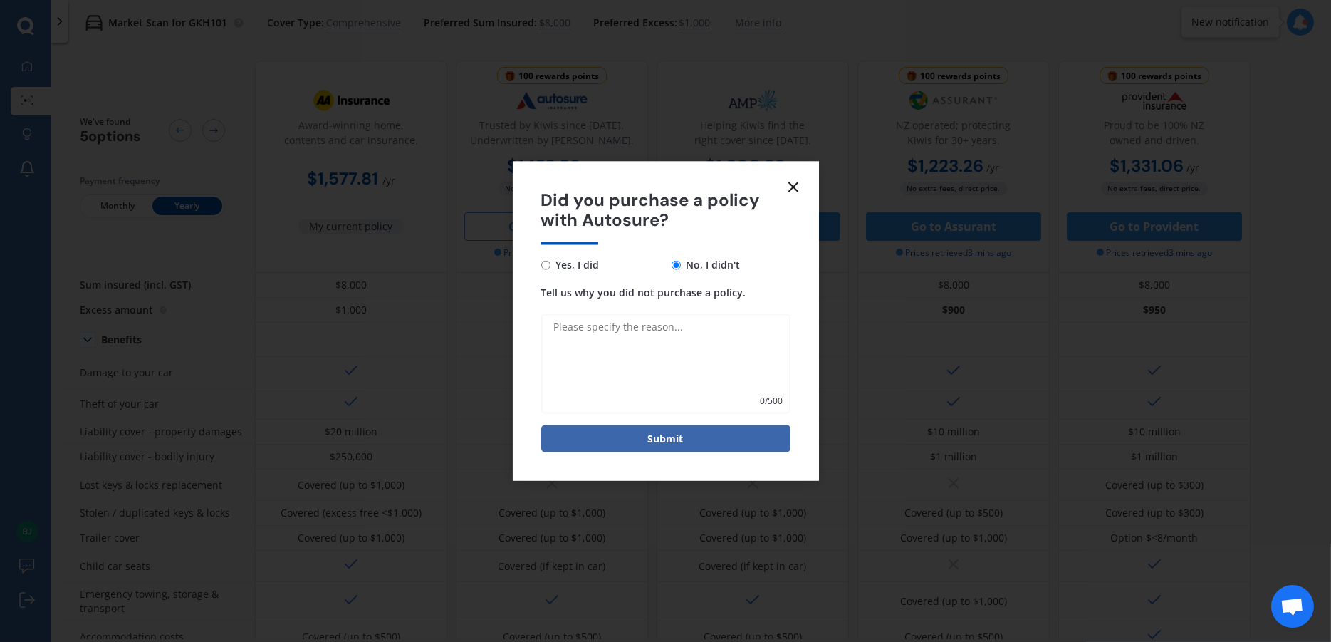
click at [795, 192] on icon at bounding box center [793, 186] width 17 height 17
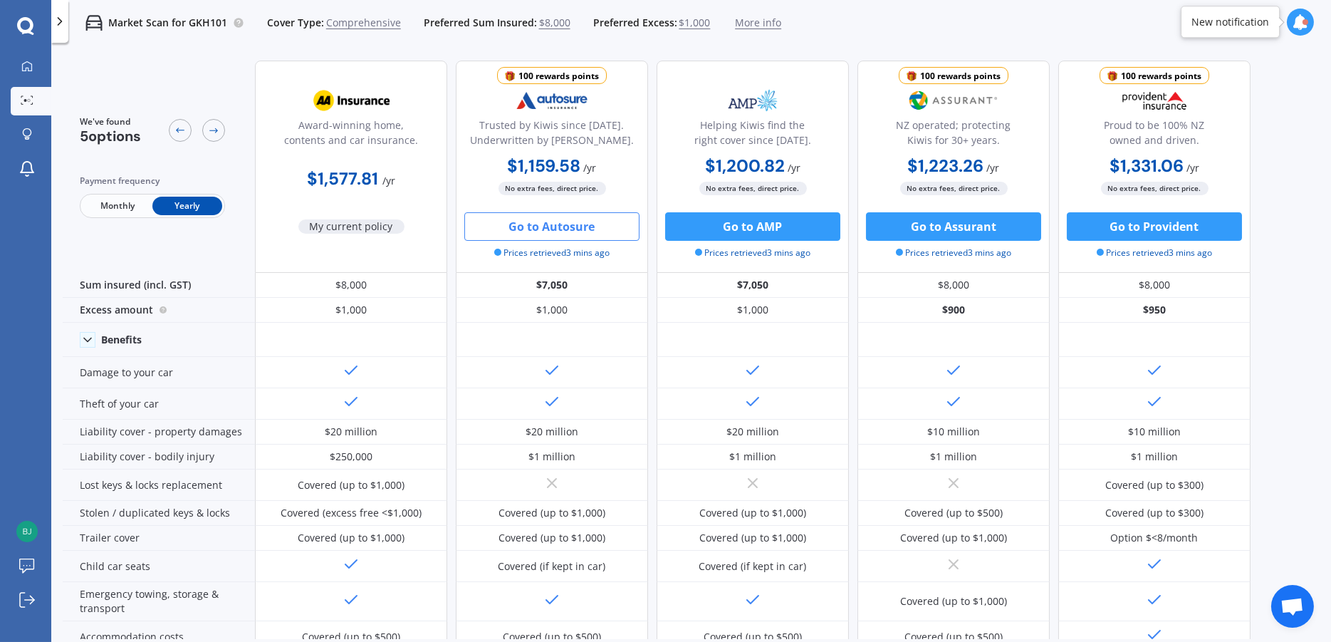
click at [55, 17] on icon at bounding box center [60, 21] width 14 height 14
